Goal: Task Accomplishment & Management: Use online tool/utility

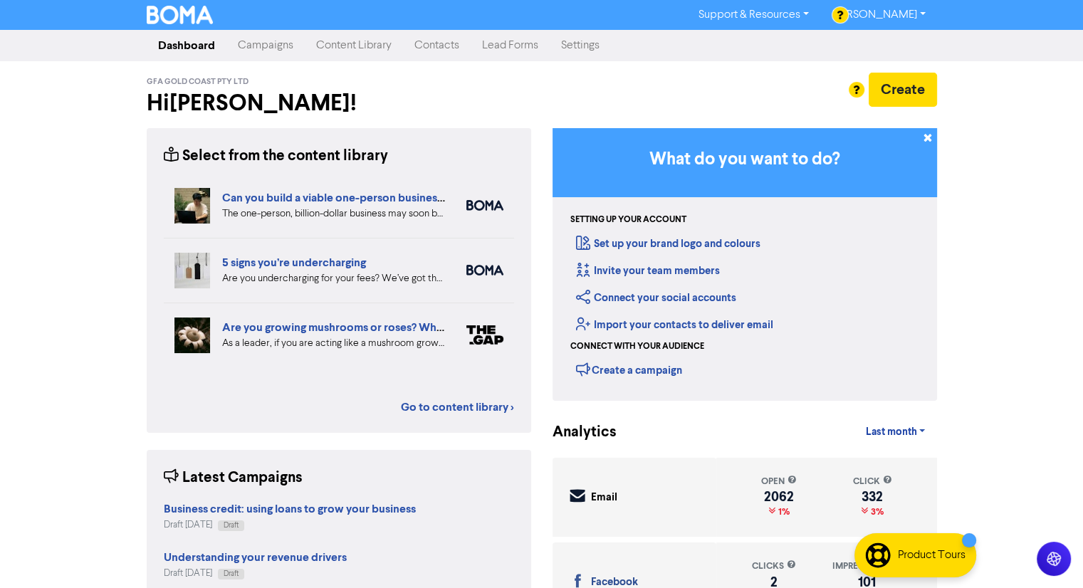
click at [362, 41] on link "Content Library" at bounding box center [354, 45] width 98 height 28
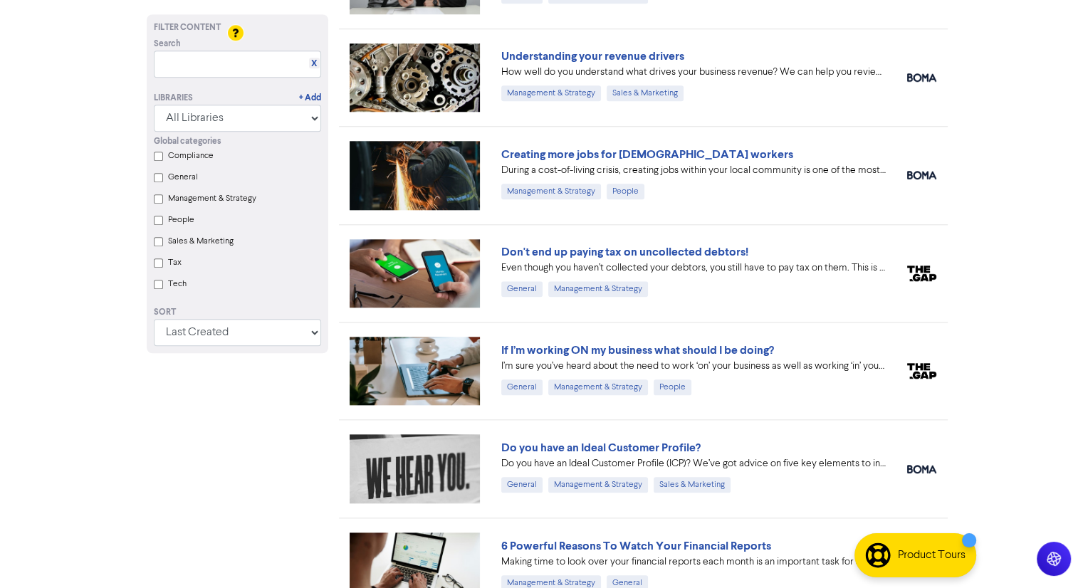
scroll to position [1162, 0]
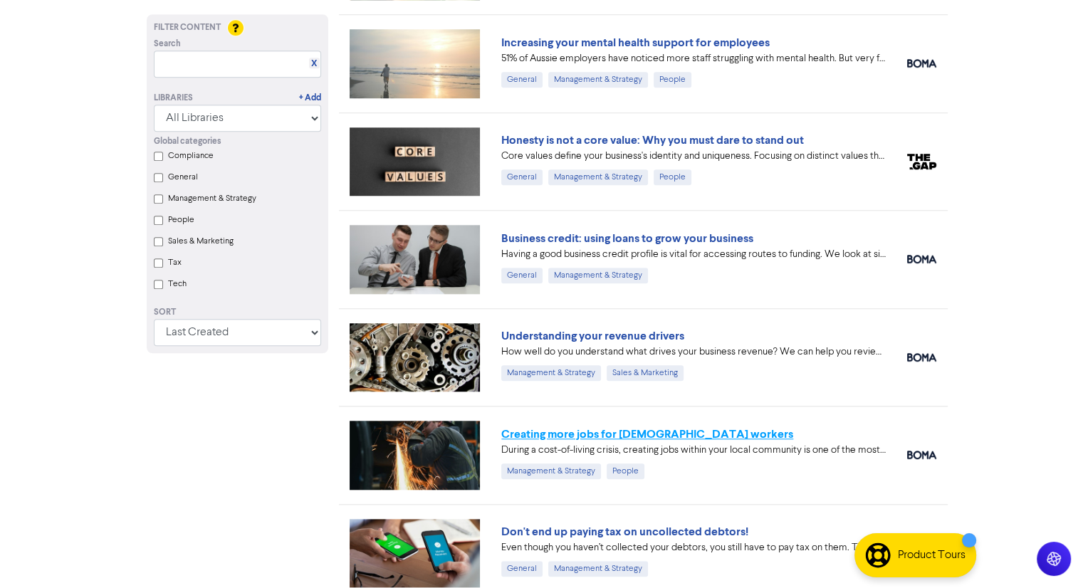
click at [681, 427] on link "Creating more jobs for [DEMOGRAPHIC_DATA] workers" at bounding box center [647, 434] width 292 height 14
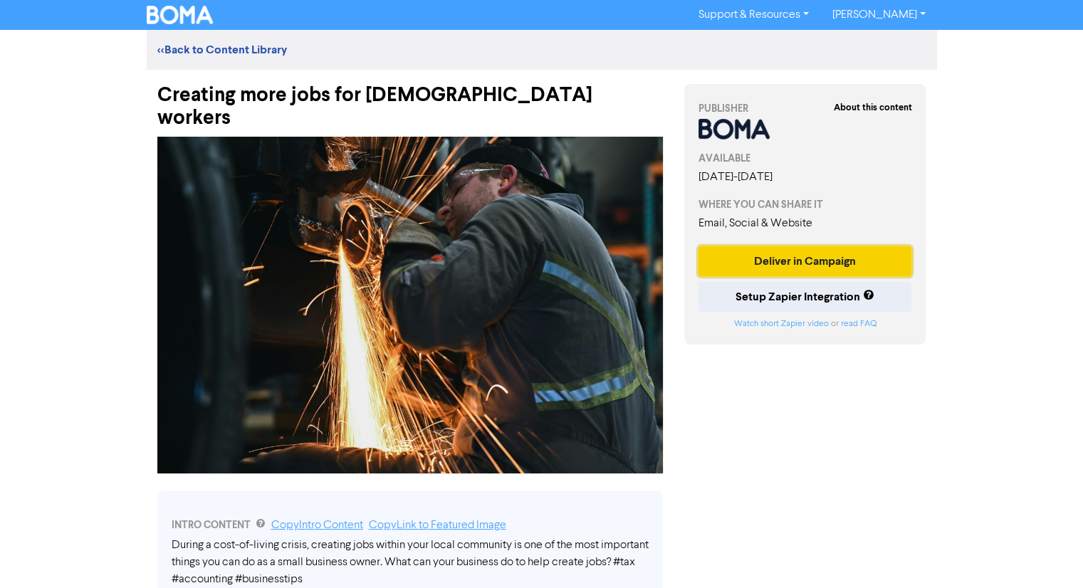
click at [806, 246] on button "Deliver in Campaign" at bounding box center [806, 261] width 214 height 30
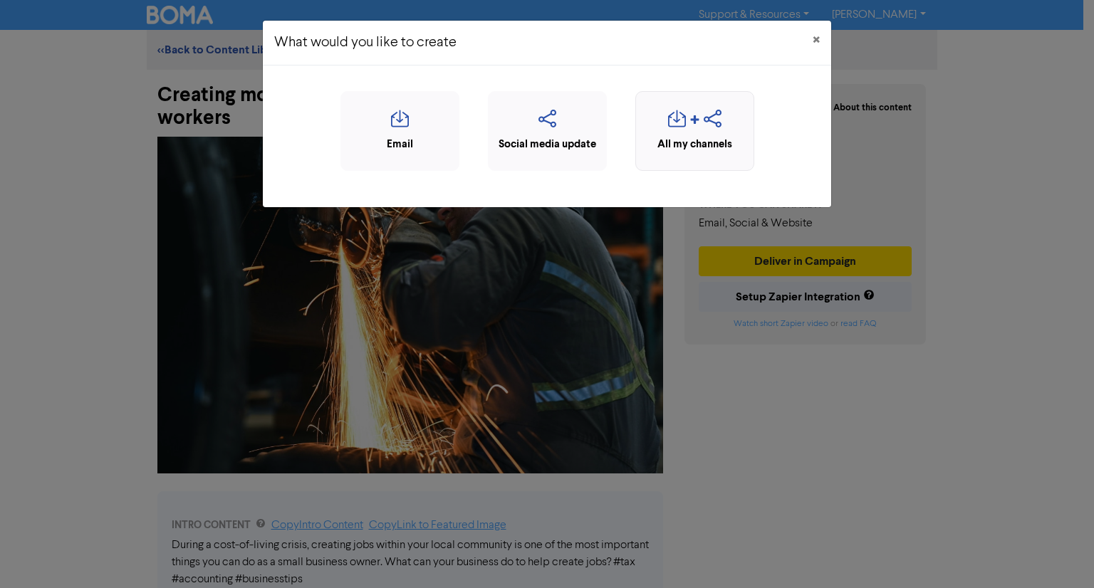
click at [718, 117] on icon "button" at bounding box center [713, 123] width 18 height 27
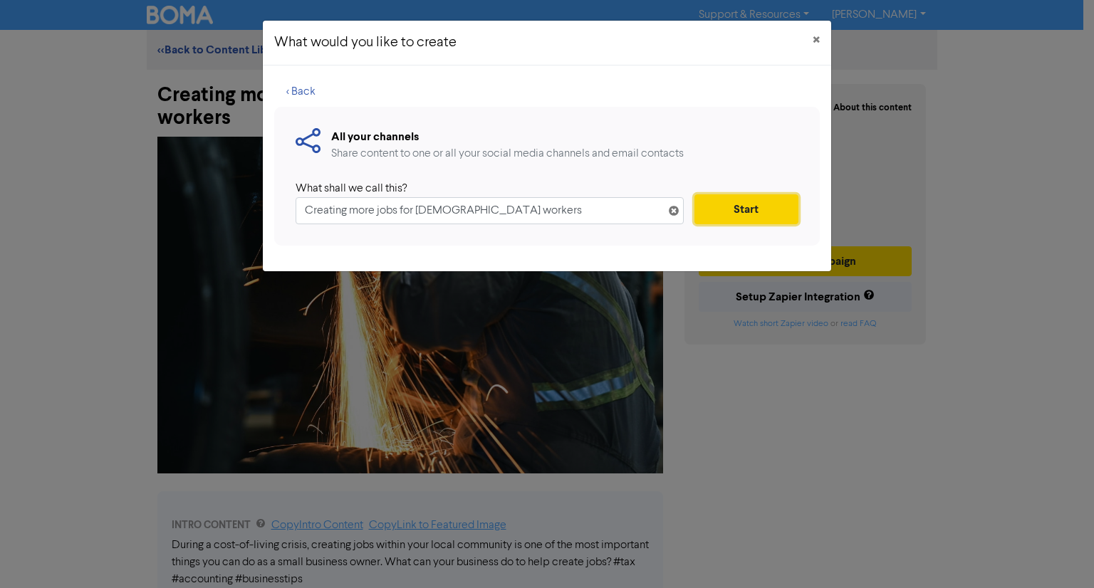
click at [754, 213] on button "Start" at bounding box center [746, 209] width 104 height 30
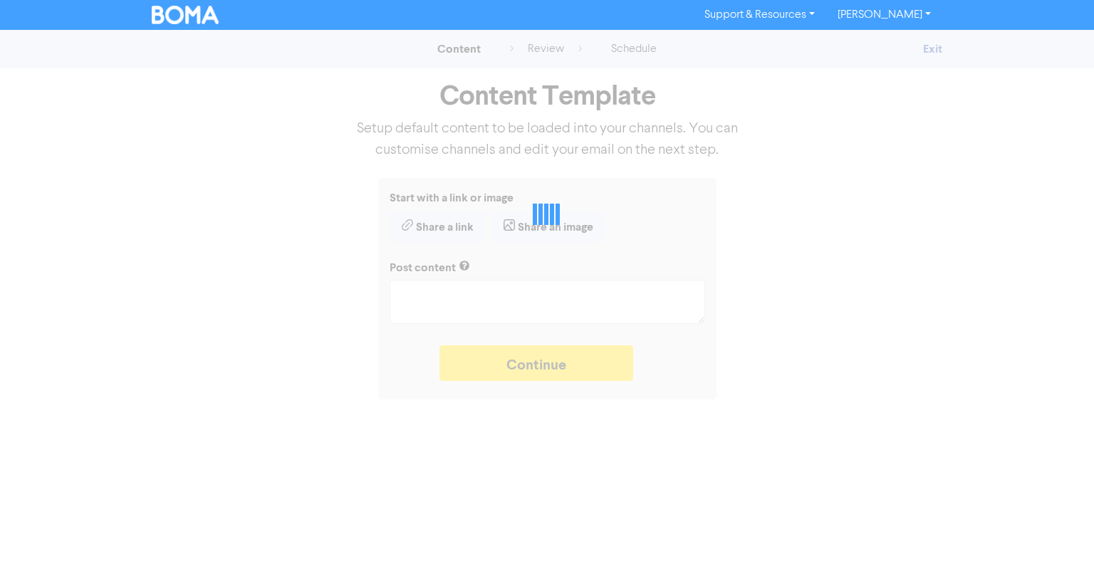
type textarea "x"
type textarea "During a cost-of-living crisis, creating jobs within your local community is on…"
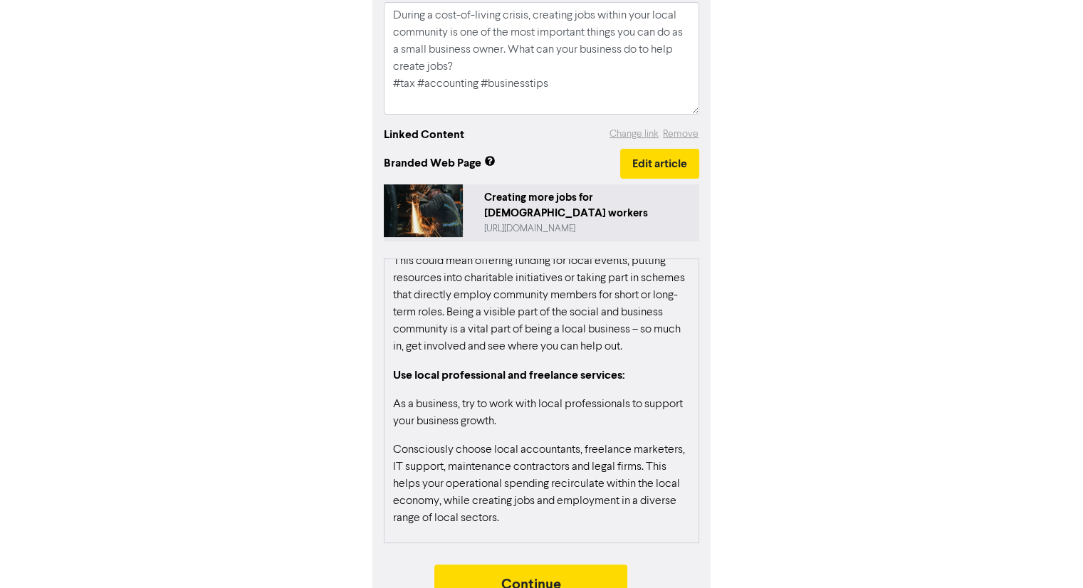
scroll to position [271, 0]
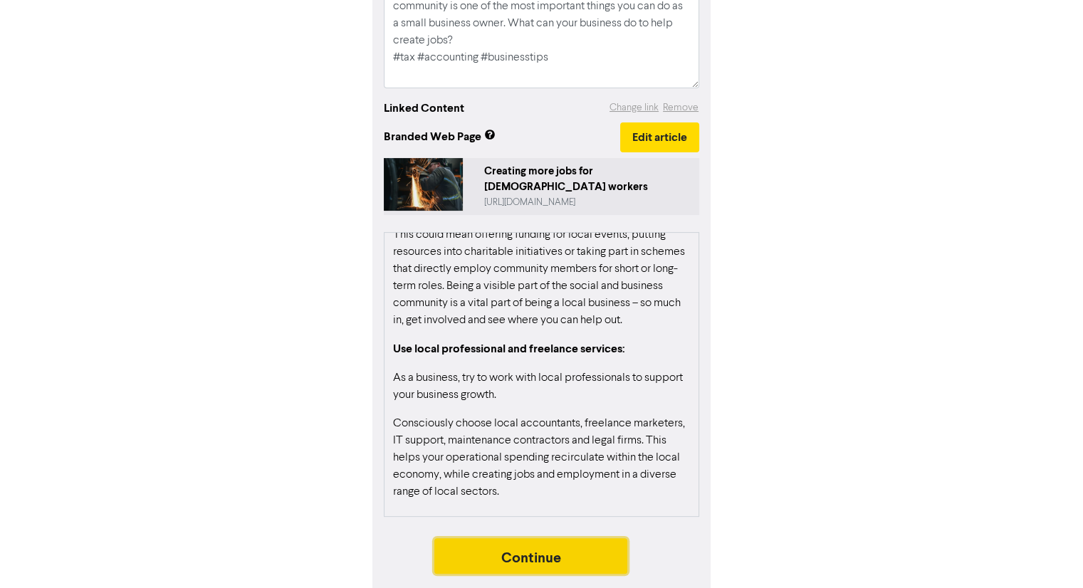
click at [579, 542] on button "Continue" at bounding box center [531, 556] width 194 height 36
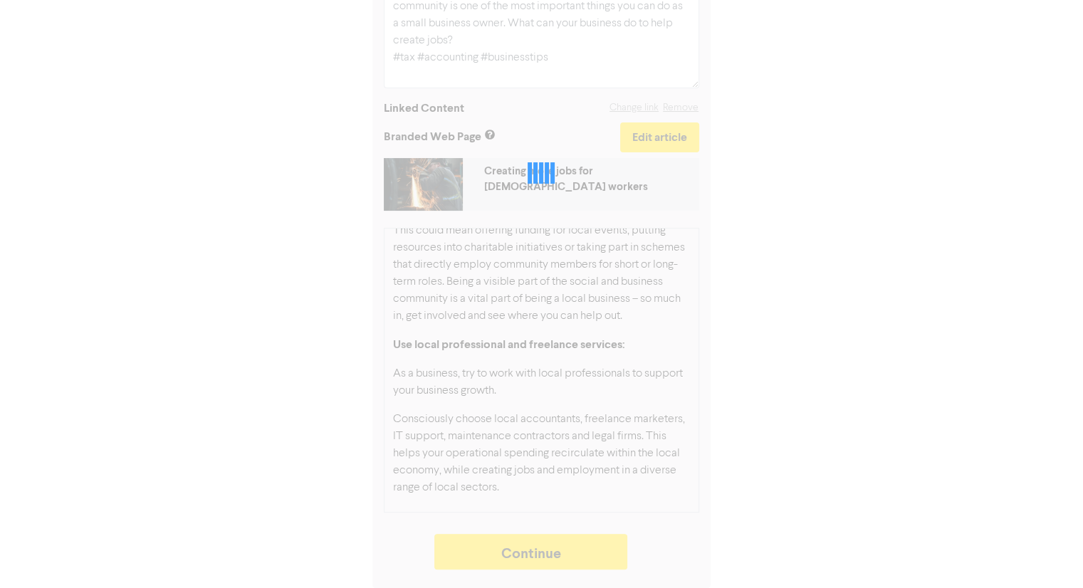
type textarea "x"
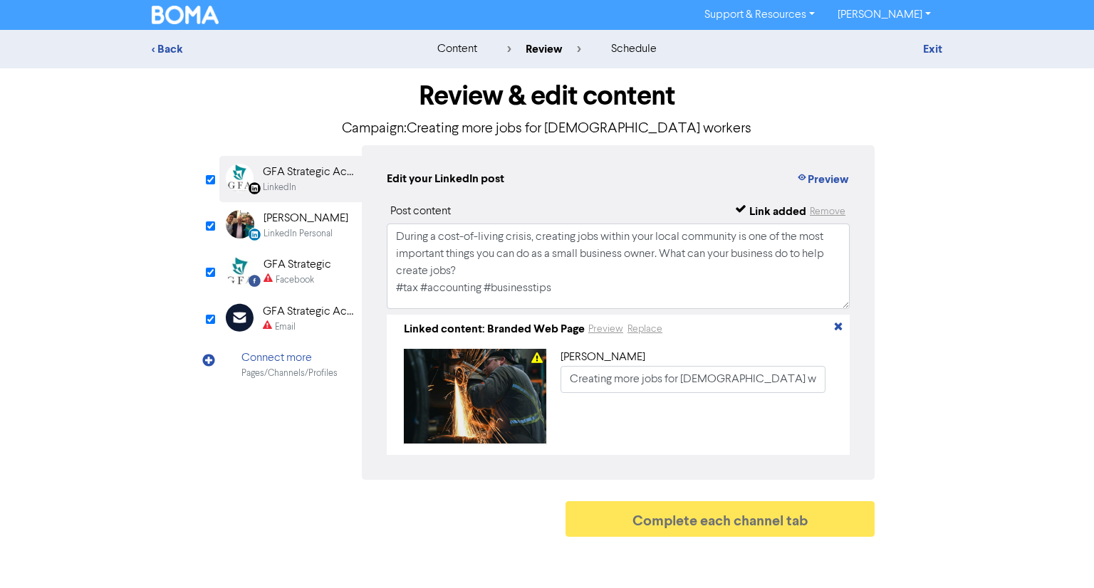
drag, startPoint x: 198, startPoint y: 18, endPoint x: 225, endPoint y: 26, distance: 28.2
click at [198, 18] on img at bounding box center [185, 15] width 67 height 19
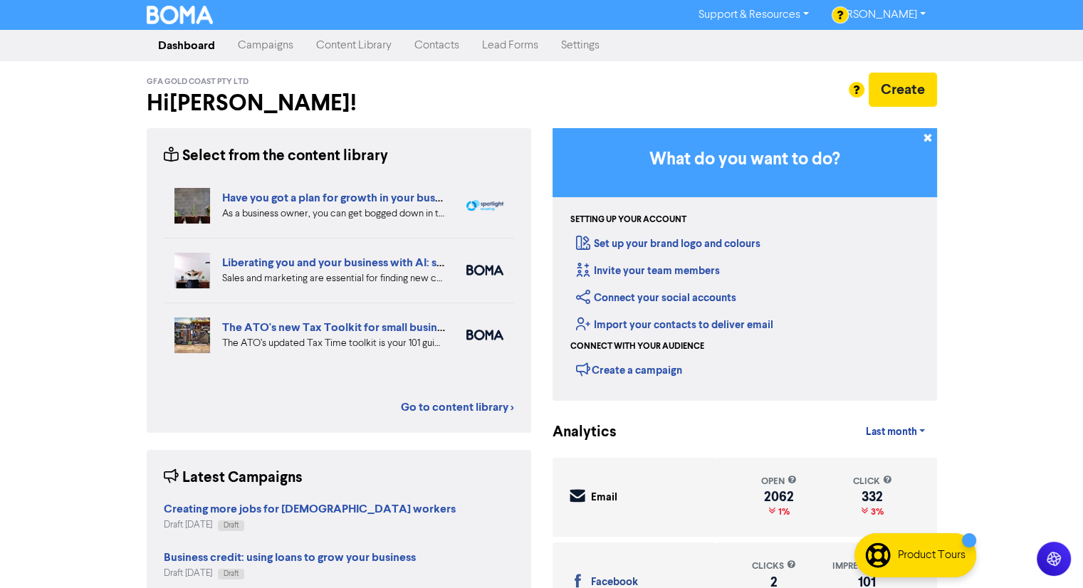
drag, startPoint x: 263, startPoint y: 51, endPoint x: 556, endPoint y: 35, distance: 293.9
click at [263, 51] on link "Campaigns" at bounding box center [265, 45] width 78 height 28
